Goal: Information Seeking & Learning: Learn about a topic

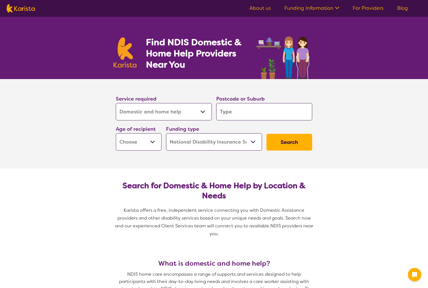
select select "Domestic and home help"
select select "NDIS"
select select "Domestic and home help"
select select "NDIS"
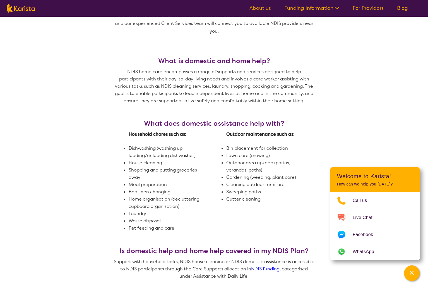
scroll to position [204, 0]
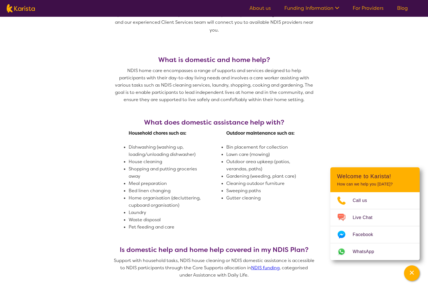
click at [153, 194] on li "Home organisation (decluttering, cupboard organisation)" at bounding box center [165, 201] width 73 height 15
drag, startPoint x: 187, startPoint y: 197, endPoint x: 129, endPoint y: 192, distance: 58.3
click at [129, 194] on li "Home organisation (decluttering, cupboard organisation)" at bounding box center [165, 201] width 73 height 15
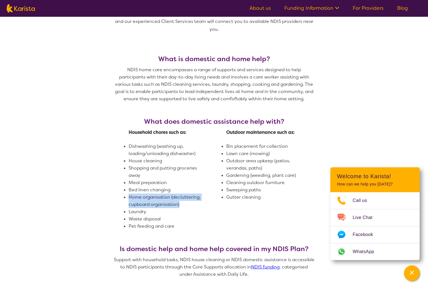
copy li "Home organisation (decluttering, cupboard organisation)"
click at [219, 197] on td at bounding box center [214, 186] width 25 height 87
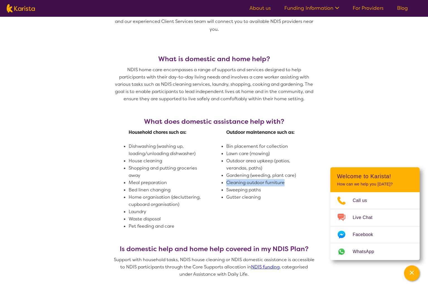
drag, startPoint x: 293, startPoint y: 175, endPoint x: 227, endPoint y: 175, distance: 66.2
click at [227, 179] on li "Cleaning outdoor furniture" at bounding box center [262, 182] width 73 height 7
copy span "Cleaning outdoor furniture"
click at [231, 180] on span "Cleaning outdoor furniture" at bounding box center [255, 183] width 58 height 6
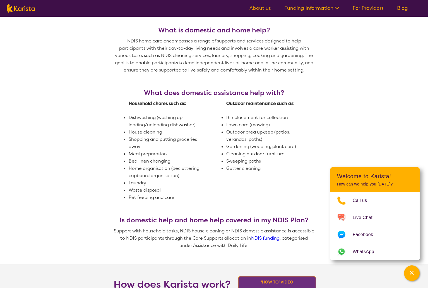
scroll to position [0, 0]
